Goal: Information Seeking & Learning: Learn about a topic

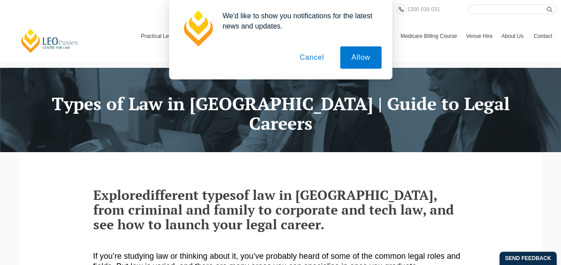
click at [309, 55] on button "Cancel" at bounding box center [311, 57] width 47 height 22
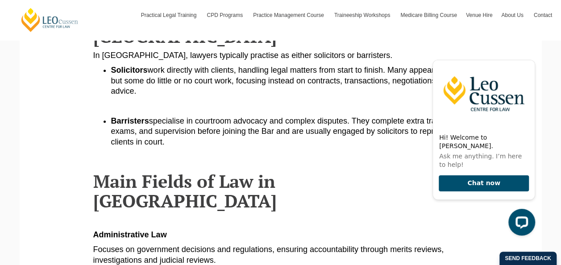
scroll to position [360, 0]
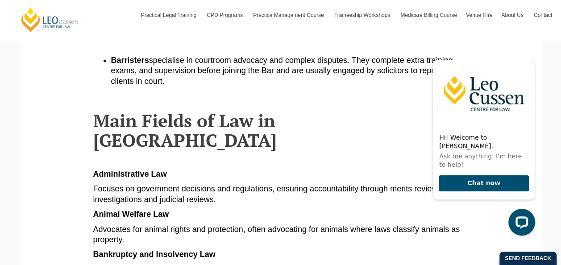
scroll to position [414, 0]
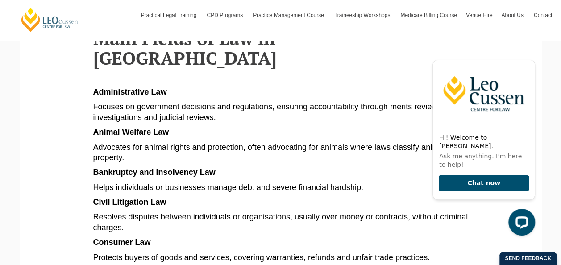
scroll to position [502, 0]
click at [311, 211] on p "Resolves disputes between individuals or organisations, usually over money or c…" at bounding box center [280, 221] width 375 height 21
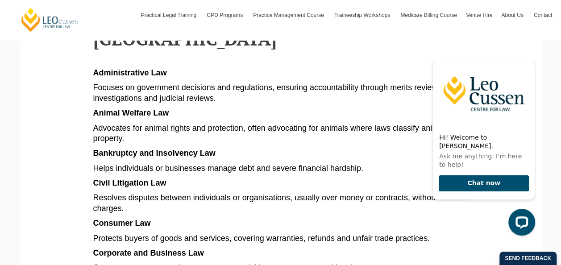
scroll to position [522, 0]
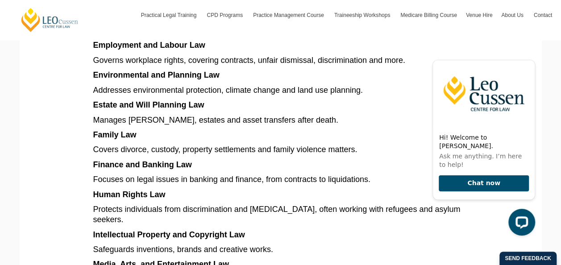
scroll to position [791, 0]
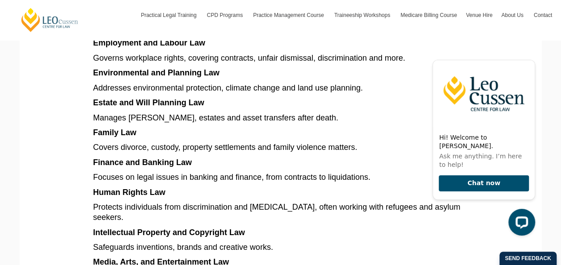
click at [325, 172] on span "Focuses on legal issues in banking and finance, from contracts to liquidations." at bounding box center [231, 176] width 277 height 9
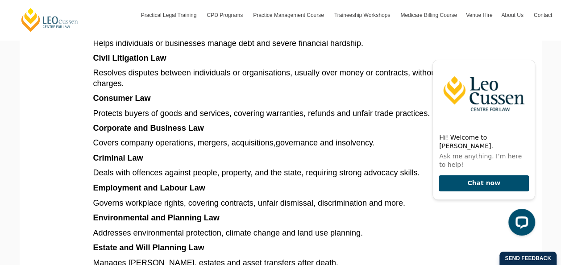
scroll to position [646, 0]
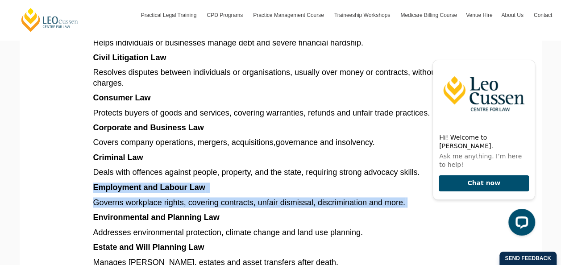
drag, startPoint x: 91, startPoint y: 145, endPoint x: 408, endPoint y: 162, distance: 316.8
click at [408, 162] on section "Explore different types of law in [GEOGRAPHIC_DATA], from criminal and family t…" at bounding box center [280, 176] width 509 height 1340
drag, startPoint x: 408, startPoint y: 162, endPoint x: 374, endPoint y: 163, distance: 33.9
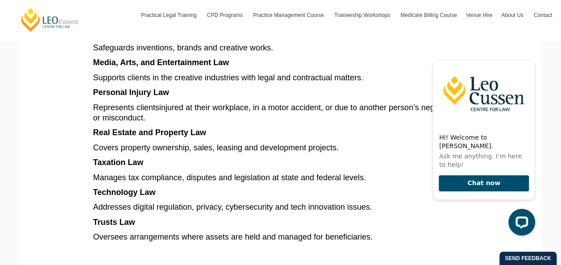
scroll to position [992, 0]
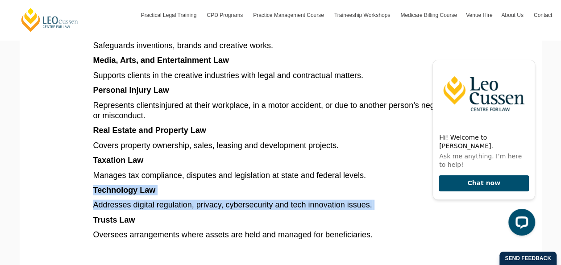
drag, startPoint x: 94, startPoint y: 151, endPoint x: 394, endPoint y: 162, distance: 300.0
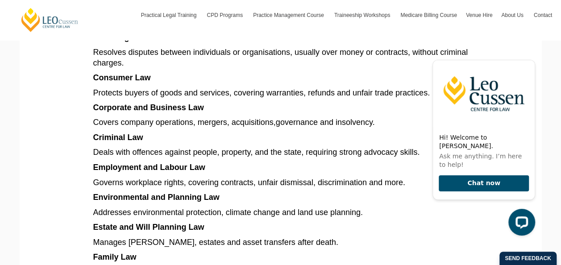
scroll to position [667, 0]
click at [87, 176] on section "Explore different types of law in [GEOGRAPHIC_DATA], from criminal and family t…" at bounding box center [280, 155] width 509 height 1340
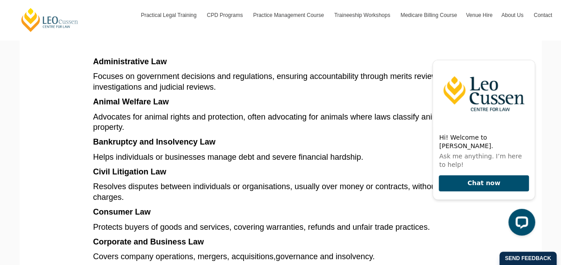
scroll to position [532, 0]
